Goal: Task Accomplishment & Management: Manage account settings

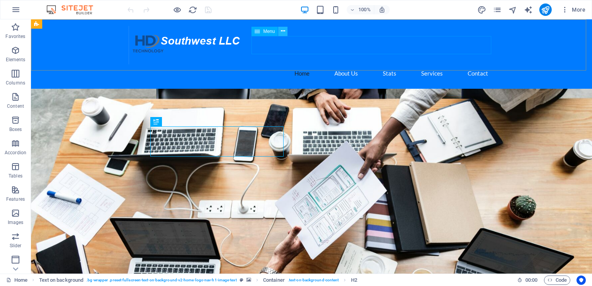
click at [282, 33] on icon at bounding box center [283, 31] width 4 height 8
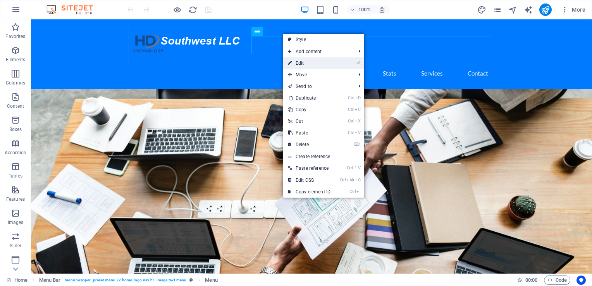
click at [297, 63] on link "⏎ Edit" at bounding box center [309, 63] width 52 height 12
select select
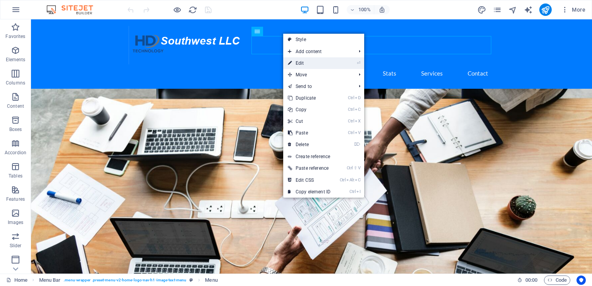
select select
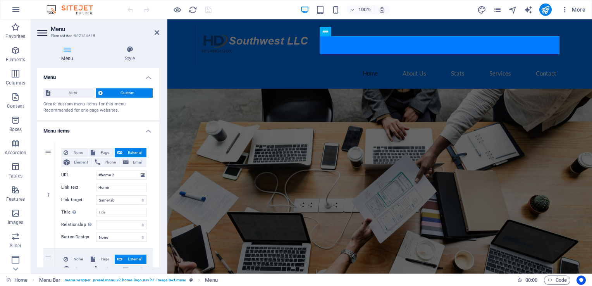
drag, startPoint x: 159, startPoint y: 116, endPoint x: 161, endPoint y: 126, distance: 9.5
click at [161, 126] on div "Menu Style Menu Auto Custom Create custom menu items for this menu. Recommended…" at bounding box center [98, 157] width 134 height 234
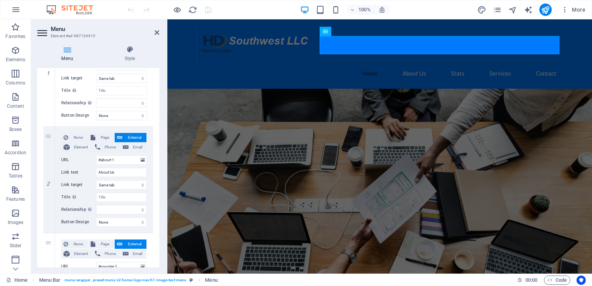
scroll to position [112, 0]
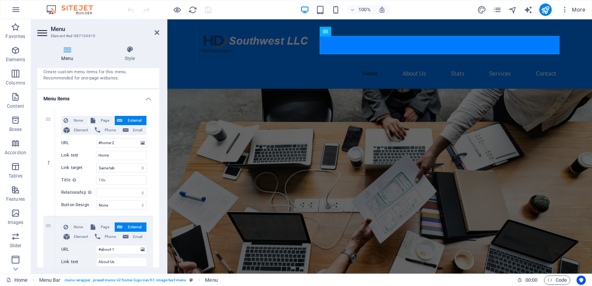
scroll to position [30, 0]
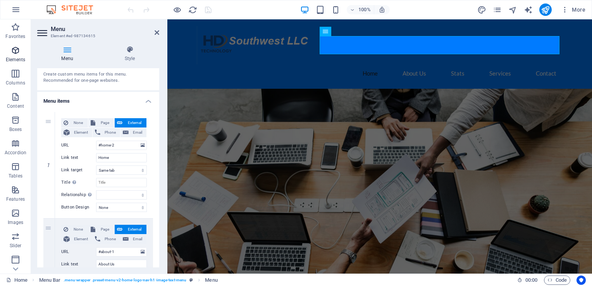
click at [15, 52] on icon "button" at bounding box center [15, 50] width 9 height 9
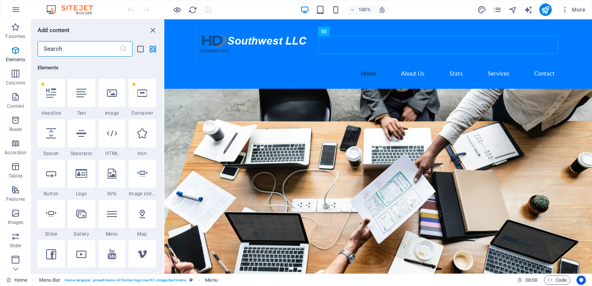
scroll to position [82, 0]
click at [112, 135] on icon at bounding box center [112, 133] width 10 height 10
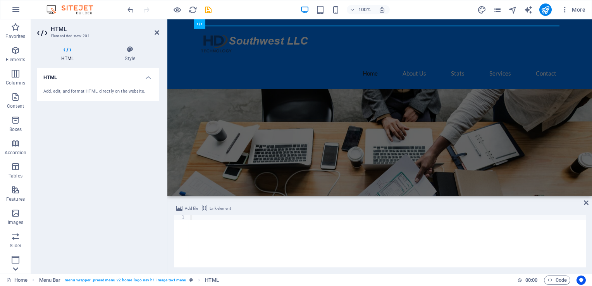
click at [14, 270] on icon at bounding box center [15, 268] width 11 height 11
click at [18, 169] on icon "button" at bounding box center [15, 165] width 9 height 9
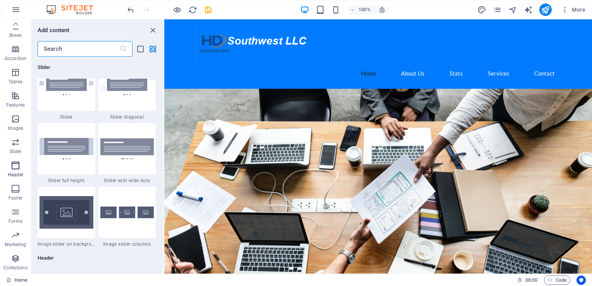
scroll to position [4665, 0]
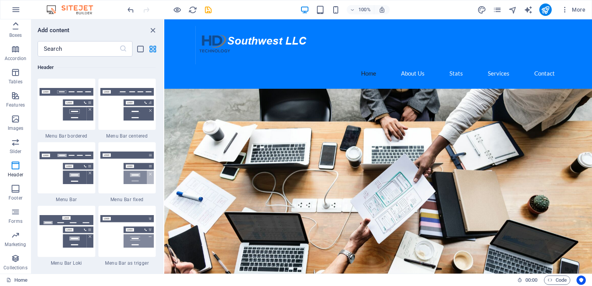
click at [16, 26] on icon at bounding box center [15, 24] width 11 height 11
click at [16, 26] on icon "button" at bounding box center [15, 26] width 9 height 9
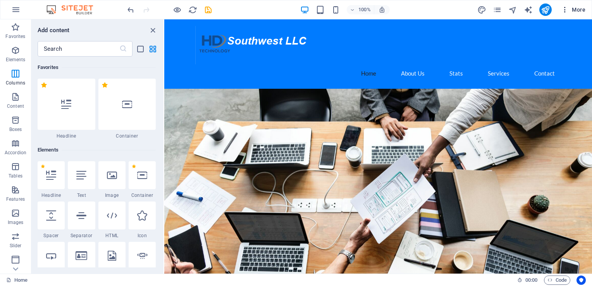
click at [564, 10] on icon "button" at bounding box center [565, 10] width 8 height 8
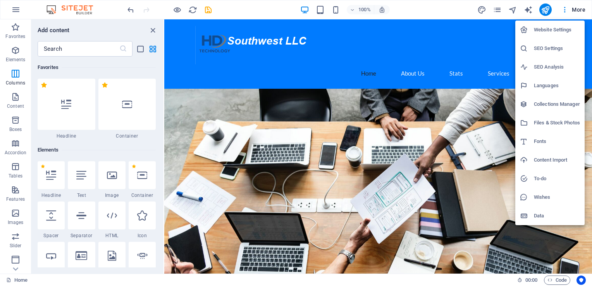
click at [547, 47] on h6 "SEO Settings" at bounding box center [557, 48] width 46 height 9
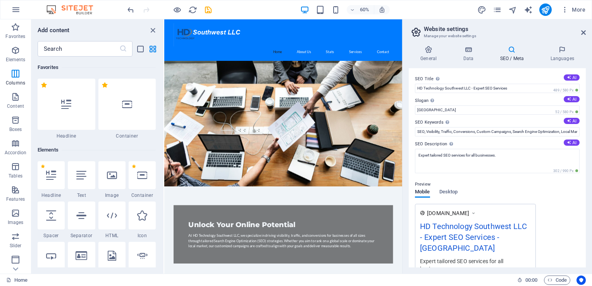
click at [507, 52] on icon at bounding box center [511, 50] width 47 height 8
drag, startPoint x: 586, startPoint y: 117, endPoint x: 591, endPoint y: 151, distance: 34.8
click at [591, 151] on div "General Data SEO / Meta Languages Website name [DOMAIN_NAME] Logo Drag files he…" at bounding box center [496, 157] width 189 height 234
drag, startPoint x: 585, startPoint y: 176, endPoint x: 591, endPoint y: 210, distance: 33.9
click at [591, 210] on html "HD Technology Southwest LLC Home Favorites Elements Columns Content Boxes Accor…" at bounding box center [296, 143] width 592 height 286
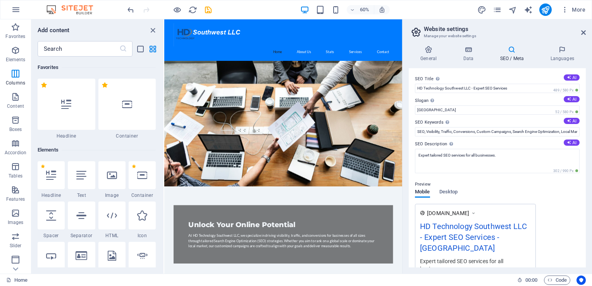
drag, startPoint x: 583, startPoint y: 95, endPoint x: 588, endPoint y: 133, distance: 38.2
click at [588, 133] on div "General Data SEO / Meta Languages Website name [DOMAIN_NAME] Logo Drag files he…" at bounding box center [496, 157] width 189 height 234
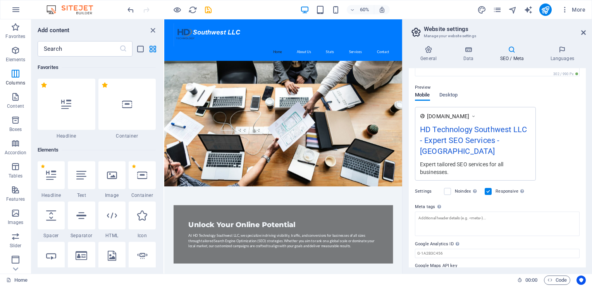
scroll to position [104, 0]
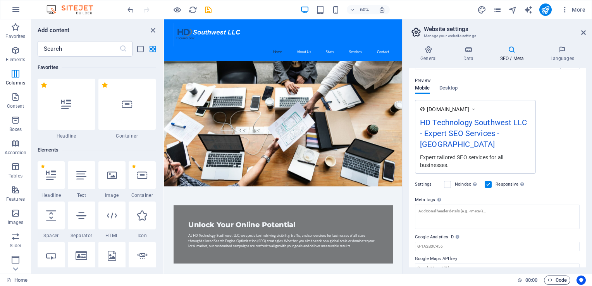
click at [551, 279] on icon "button" at bounding box center [549, 279] width 5 height 5
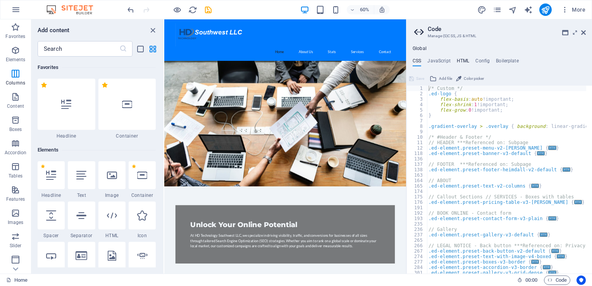
click at [462, 62] on h4 "HTML" at bounding box center [463, 62] width 13 height 9
type textarea "<a href="#main-content" class="wv-link-content button">Skip to main content</a>"
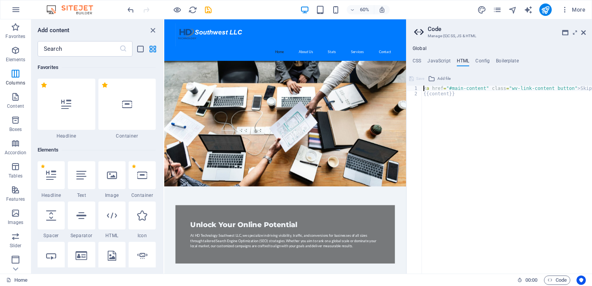
click at [418, 52] on div "Global CSS JavaScript HTML Config Boilerplate /* Custom */ 1 2 3 4 5 6 7 8 9 10…" at bounding box center [499, 160] width 186 height 228
click at [416, 49] on h4 "Global" at bounding box center [420, 49] width 14 height 6
click at [562, 9] on icon "button" at bounding box center [565, 10] width 8 height 8
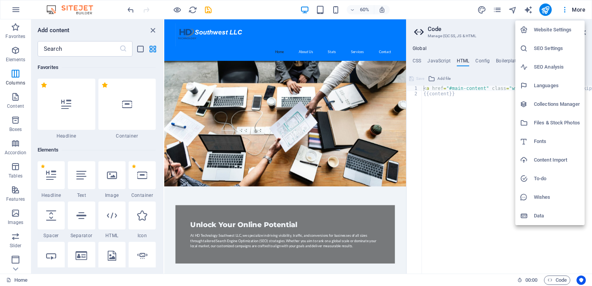
click at [541, 30] on h6 "Website Settings" at bounding box center [557, 29] width 46 height 9
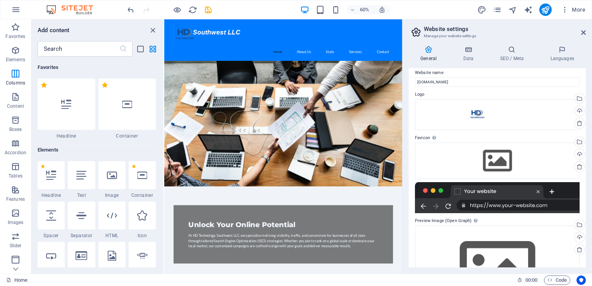
scroll to position [5, 0]
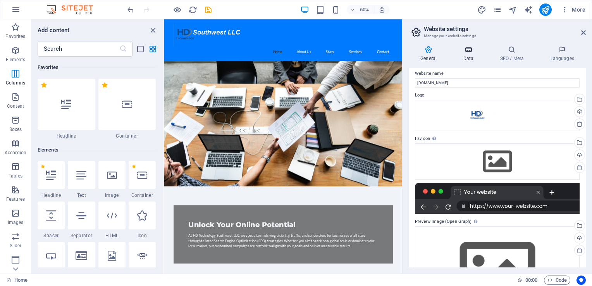
click at [471, 53] on h4 "Data" at bounding box center [469, 54] width 37 height 16
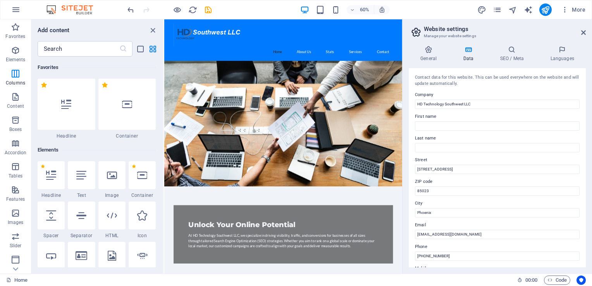
drag, startPoint x: 586, startPoint y: 120, endPoint x: 591, endPoint y: -29, distance: 148.4
click at [591, 0] on html "HD Technology Southwest LLC Home Favorites Elements Columns Content Boxes Accor…" at bounding box center [296, 143] width 592 height 286
drag, startPoint x: 586, startPoint y: 109, endPoint x: 591, endPoint y: 129, distance: 20.2
click at [591, 129] on div "General Data SEO / Meta Languages Website name [DOMAIN_NAME] Logo Drag files he…" at bounding box center [496, 157] width 189 height 234
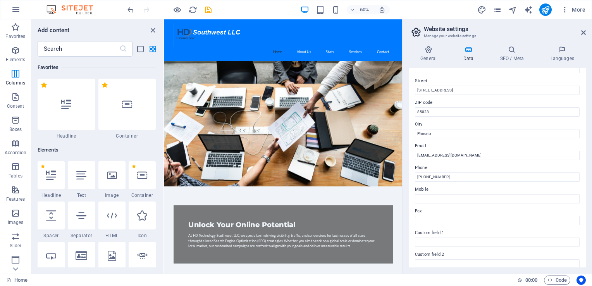
scroll to position [0, 0]
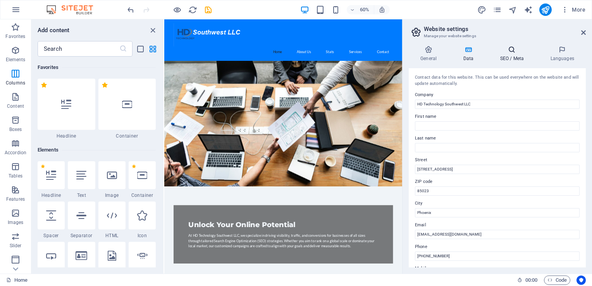
click at [509, 51] on icon at bounding box center [511, 50] width 47 height 8
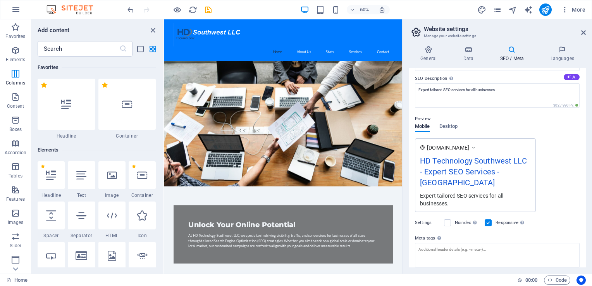
scroll to position [104, 0]
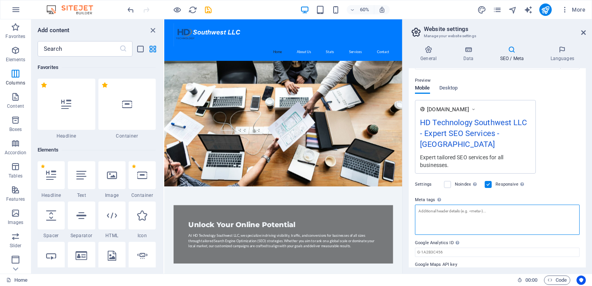
click at [442, 205] on textarea "Meta tags Enter HTML code here that will be placed inside the tags of your webs…" at bounding box center [497, 220] width 165 height 30
click at [485, 205] on textarea "Meta tags Enter HTML code here that will be placed inside the tags of your webs…" at bounding box center [497, 220] width 165 height 30
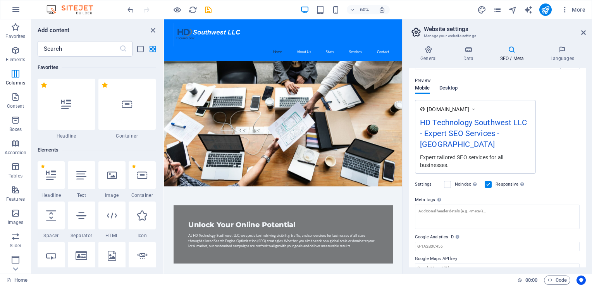
click at [452, 89] on span "Desktop" at bounding box center [448, 88] width 19 height 11
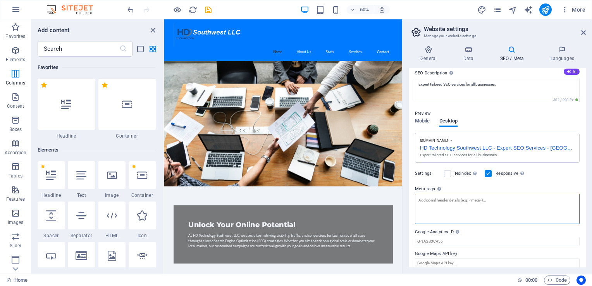
scroll to position [77, 0]
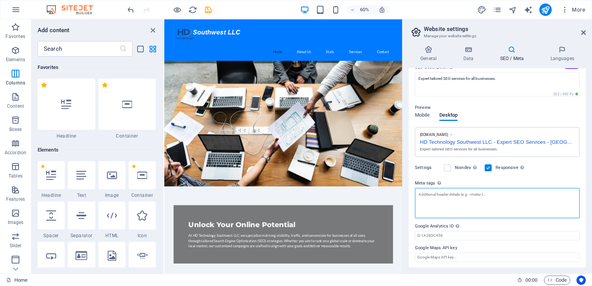
click at [452, 199] on textarea "Meta tags Enter HTML code here that will be placed inside the tags of your webs…" at bounding box center [497, 203] width 165 height 30
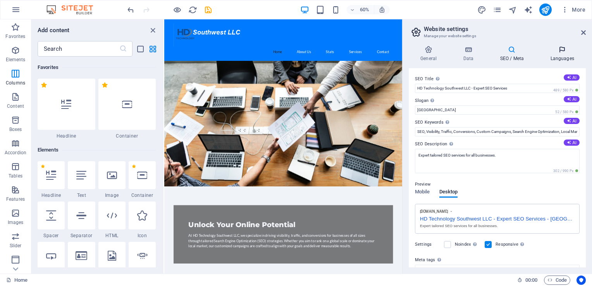
click at [560, 53] on icon at bounding box center [561, 50] width 47 height 8
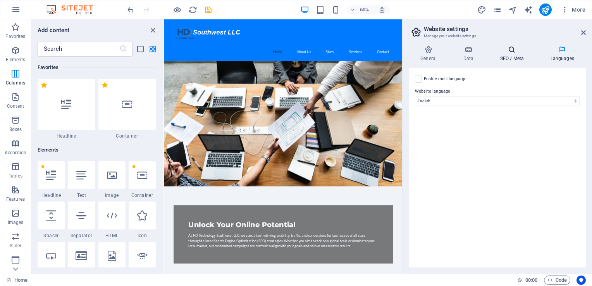
click at [511, 52] on icon at bounding box center [511, 50] width 47 height 8
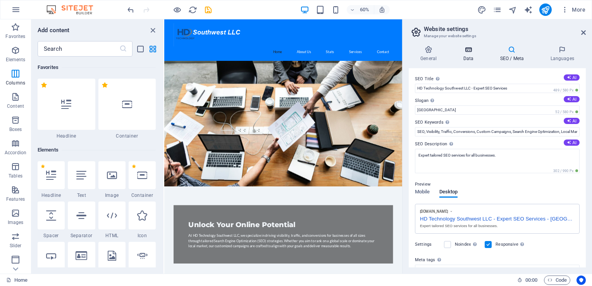
click at [468, 49] on icon at bounding box center [468, 50] width 34 height 8
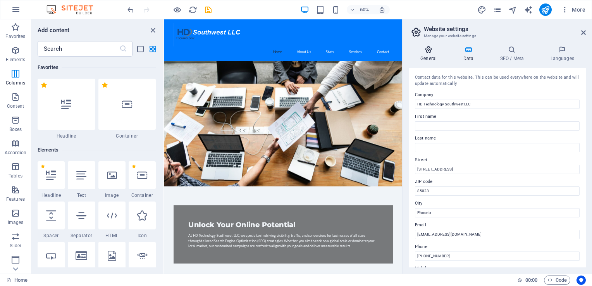
click at [434, 53] on icon at bounding box center [429, 50] width 40 height 8
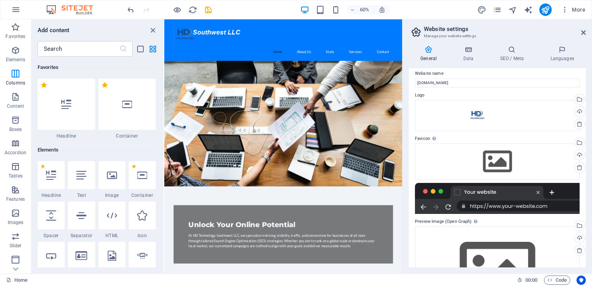
drag, startPoint x: 586, startPoint y: 178, endPoint x: 285, endPoint y: -29, distance: 365.2
click at [285, 0] on html "HD Technology Southwest LLC Home Favorites Elements Columns Content Boxes Accor…" at bounding box center [296, 143] width 592 height 286
drag, startPoint x: 586, startPoint y: 184, endPoint x: 590, endPoint y: 205, distance: 21.4
click at [590, 205] on div "General Data SEO / Meta Languages Website name [DOMAIN_NAME] Logo Drag files he…" at bounding box center [496, 157] width 189 height 234
drag, startPoint x: 585, startPoint y: 206, endPoint x: 591, endPoint y: 230, distance: 24.6
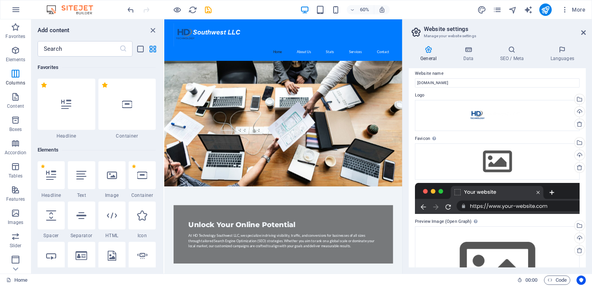
click at [591, 230] on div "General Data SEO / Meta Languages Website name [DOMAIN_NAME] Logo Drag files he…" at bounding box center [496, 157] width 189 height 234
click at [586, 255] on div "General Data SEO / Meta Languages Website name [DOMAIN_NAME] Logo Drag files he…" at bounding box center [496, 157] width 189 height 234
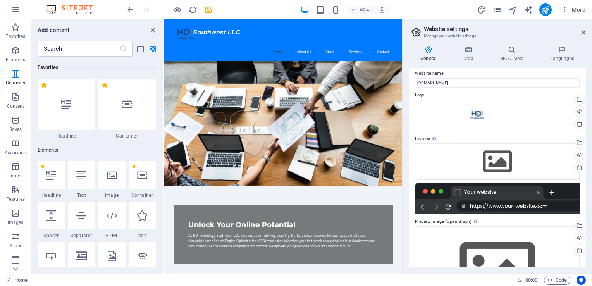
click at [430, 49] on icon at bounding box center [429, 50] width 40 height 8
click at [162, 33] on div "Add content" at bounding box center [97, 30] width 132 height 9
drag, startPoint x: 162, startPoint y: 33, endPoint x: 152, endPoint y: 30, distance: 10.5
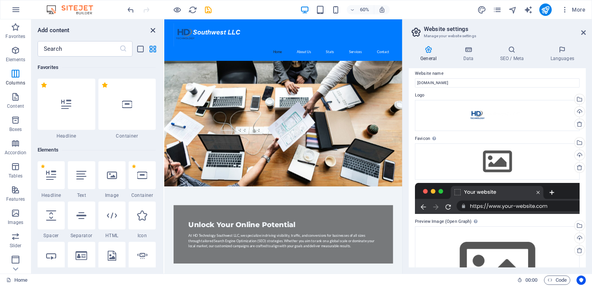
click at [152, 30] on div "Add content" at bounding box center [97, 30] width 132 height 9
click at [152, 30] on icon "close panel" at bounding box center [152, 30] width 9 height 9
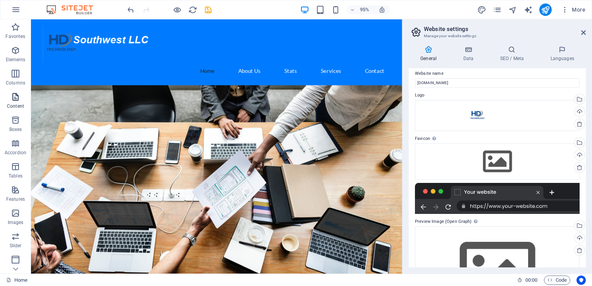
click at [15, 102] on span "Content" at bounding box center [15, 101] width 31 height 19
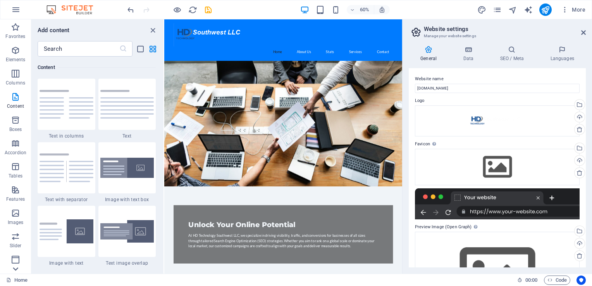
click at [15, 270] on icon at bounding box center [15, 268] width 11 height 11
click at [12, 24] on icon at bounding box center [15, 24] width 11 height 11
click at [481, 10] on icon "design" at bounding box center [481, 9] width 9 height 9
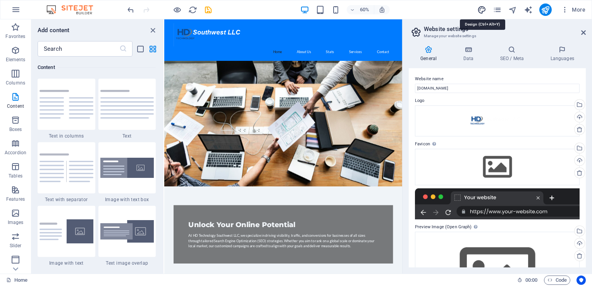
select select "px"
select select "200"
select select "px"
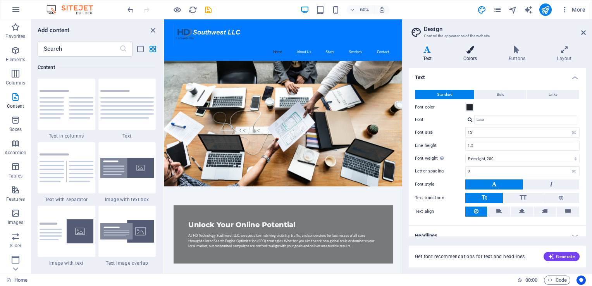
click at [469, 54] on h4 "Colors" at bounding box center [471, 54] width 45 height 16
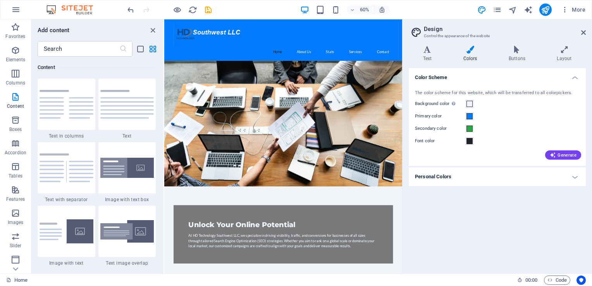
click at [576, 178] on h4 "Personal Colors" at bounding box center [497, 176] width 177 height 19
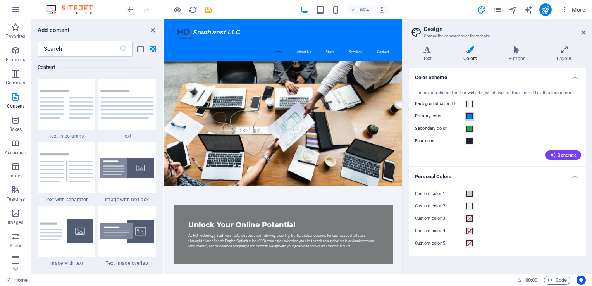
click at [472, 115] on span at bounding box center [469, 116] width 6 height 6
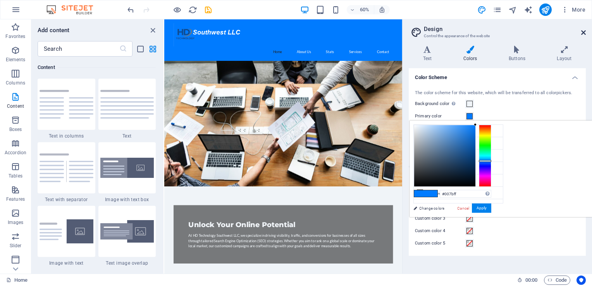
click at [581, 33] on icon at bounding box center [583, 32] width 5 height 6
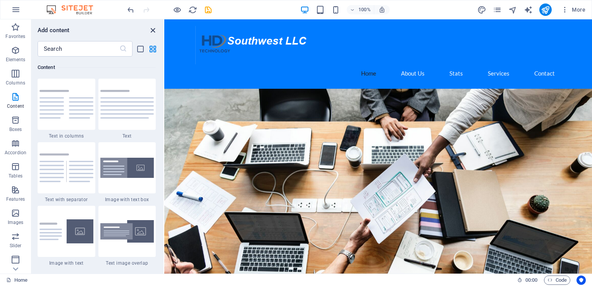
click at [153, 30] on icon "close panel" at bounding box center [152, 30] width 9 height 9
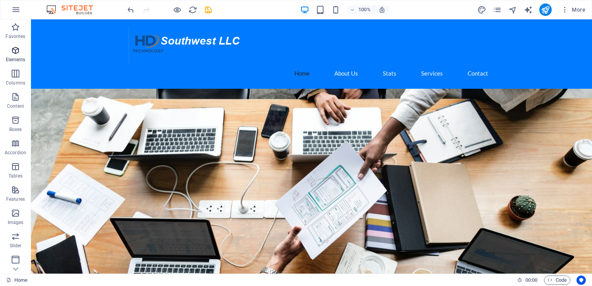
click at [17, 53] on icon "button" at bounding box center [15, 50] width 9 height 9
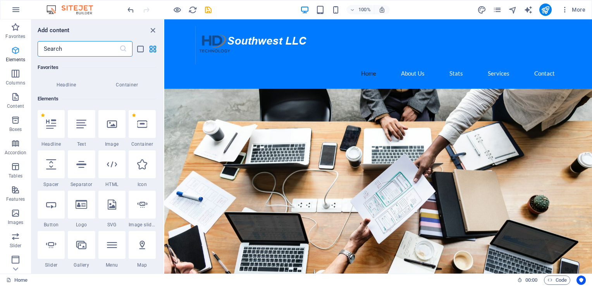
scroll to position [82, 0]
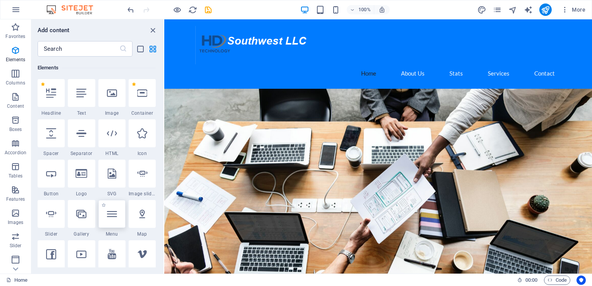
click at [111, 213] on icon at bounding box center [112, 214] width 10 height 10
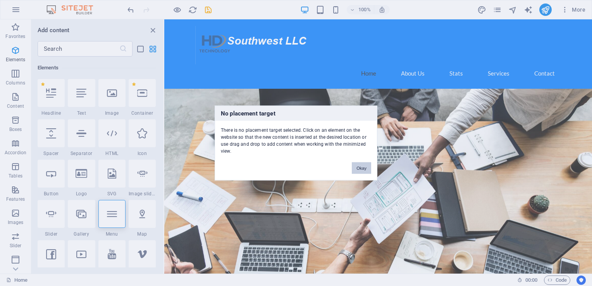
click at [359, 166] on button "Okay" at bounding box center [361, 168] width 19 height 12
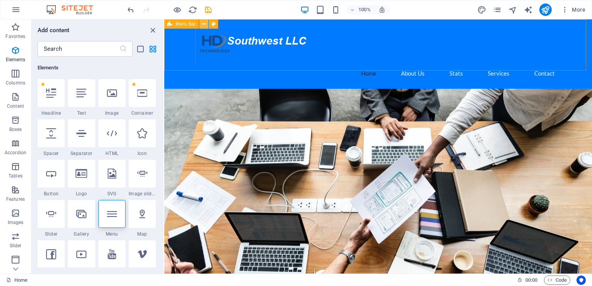
click at [205, 26] on icon at bounding box center [204, 24] width 4 height 8
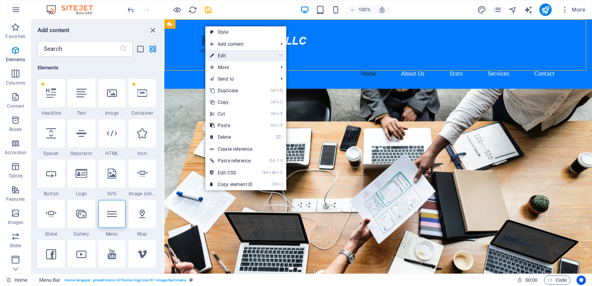
click at [229, 53] on link "⏎ Edit" at bounding box center [231, 56] width 52 height 12
select select "header"
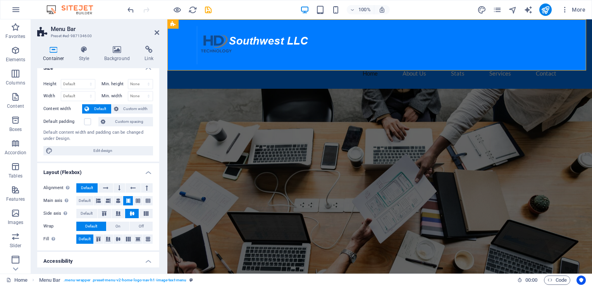
scroll to position [0, 0]
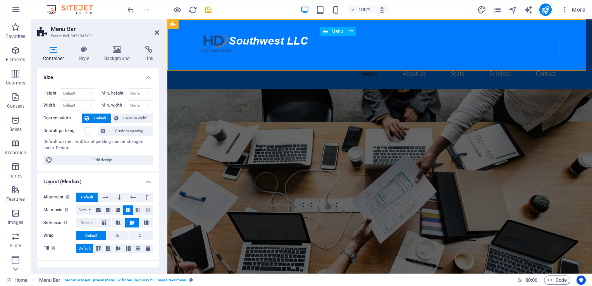
click at [349, 64] on nav "Home About Us Stats Services Contact" at bounding box center [380, 73] width 366 height 18
click at [351, 31] on icon at bounding box center [351, 31] width 4 height 8
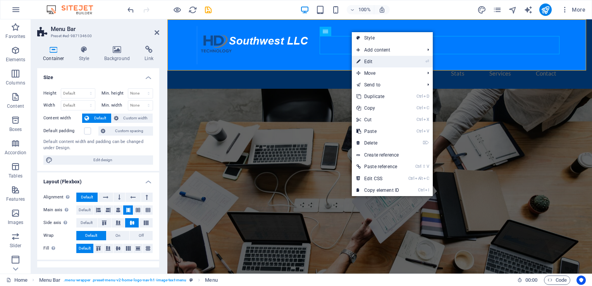
click at [377, 59] on link "⏎ Edit" at bounding box center [378, 62] width 52 height 12
select select
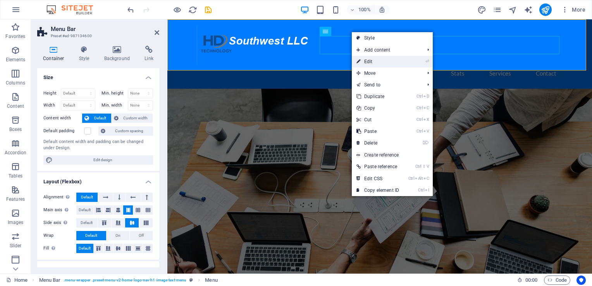
select select
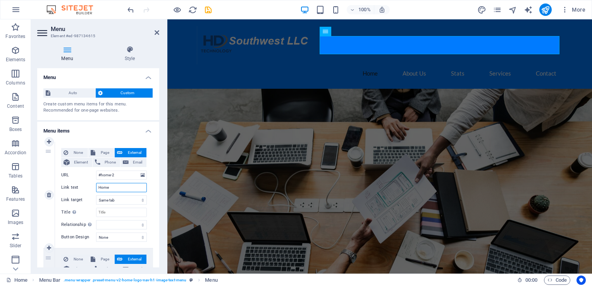
click at [118, 187] on input "Home" at bounding box center [121, 187] width 51 height 9
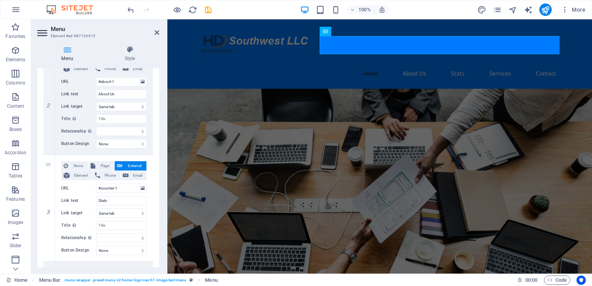
scroll to position [201, 0]
click at [112, 201] on input "Stats" at bounding box center [121, 199] width 51 height 9
type input "P"
select select
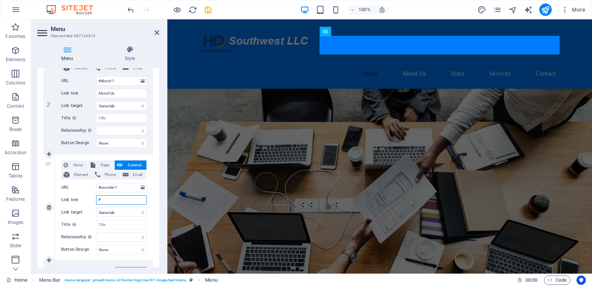
select select
type input "Pr"
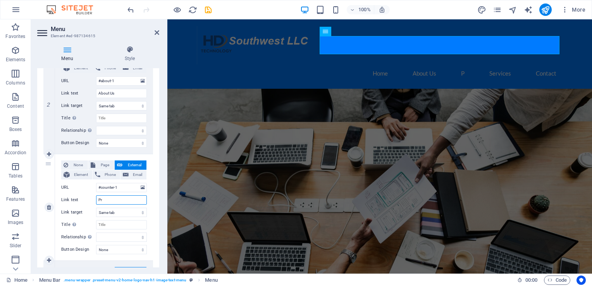
select select
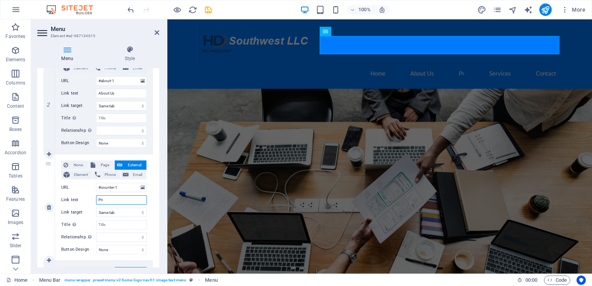
type input "Priv"
select select
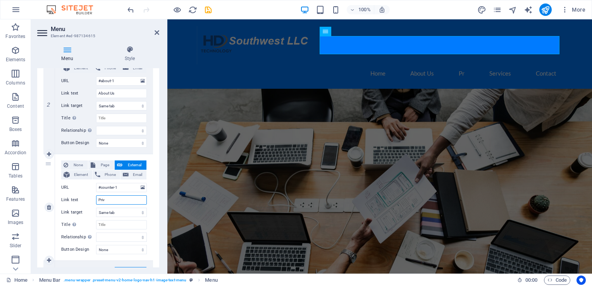
select select
type input "Privacy"
select select
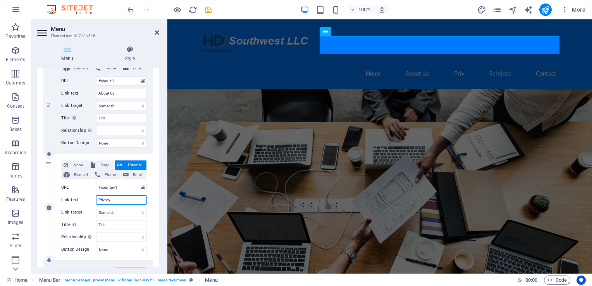
select select
type input "Privacy"
click at [120, 186] on input "#counter-1" at bounding box center [121, 187] width 51 height 9
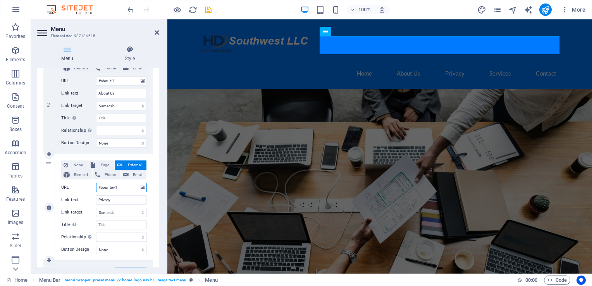
click at [120, 186] on input "#counter-1" at bounding box center [121, 187] width 51 height 9
click at [103, 165] on span "Page" at bounding box center [105, 164] width 14 height 9
select select
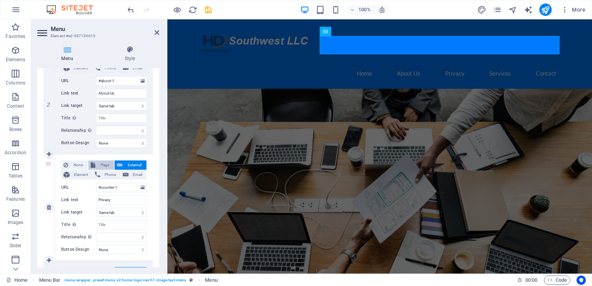
select select
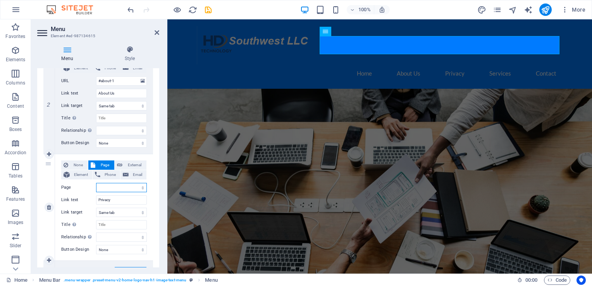
click at [139, 187] on select "Home Subpage Legal Notice Privacy" at bounding box center [121, 187] width 51 height 9
select select "3"
click at [96, 183] on select "Home Subpage Legal Notice Privacy" at bounding box center [121, 187] width 51 height 9
select select
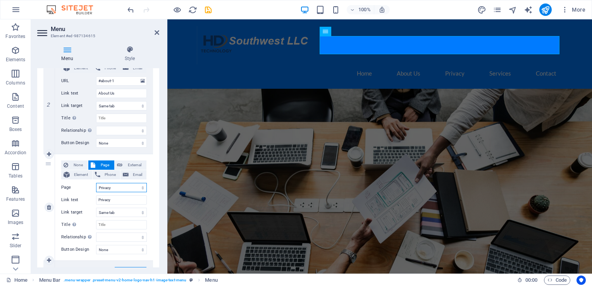
select select
drag, startPoint x: 157, startPoint y: 162, endPoint x: 159, endPoint y: 195, distance: 33.8
click at [159, 195] on div "Menu Auto Custom Create custom menu items for this menu. Recommended for one-pa…" at bounding box center [98, 167] width 122 height 199
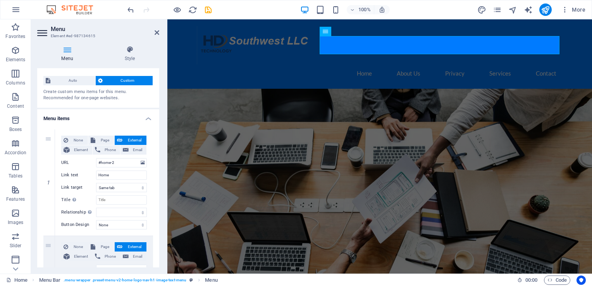
scroll to position [0, 0]
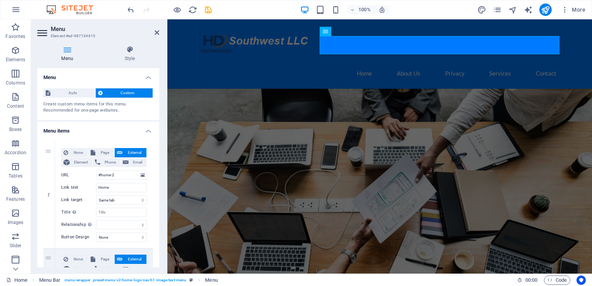
click at [160, 125] on div "Menu Style Menu Auto Custom Create custom menu items for this menu. Recommended…" at bounding box center [98, 157] width 134 height 234
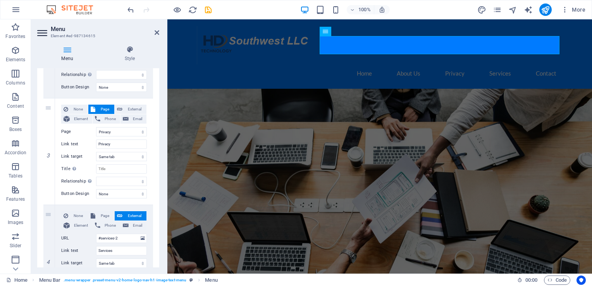
scroll to position [257, 0]
click at [205, 14] on icon "save" at bounding box center [208, 9] width 9 height 9
checkbox input "false"
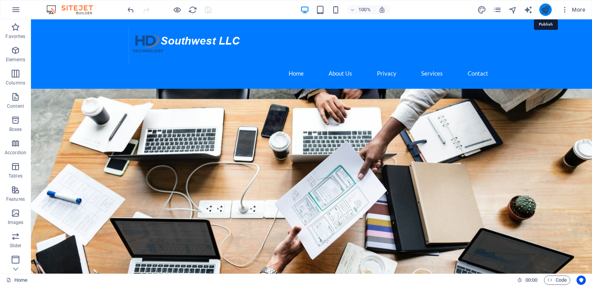
click at [543, 10] on icon "publish" at bounding box center [545, 9] width 9 height 9
